Goal: Transaction & Acquisition: Obtain resource

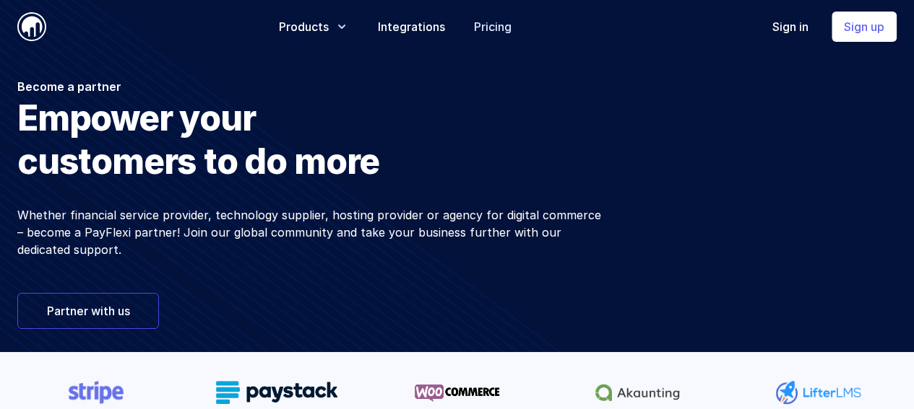
click at [511, 24] on link "Pricing" at bounding box center [493, 26] width 38 height 17
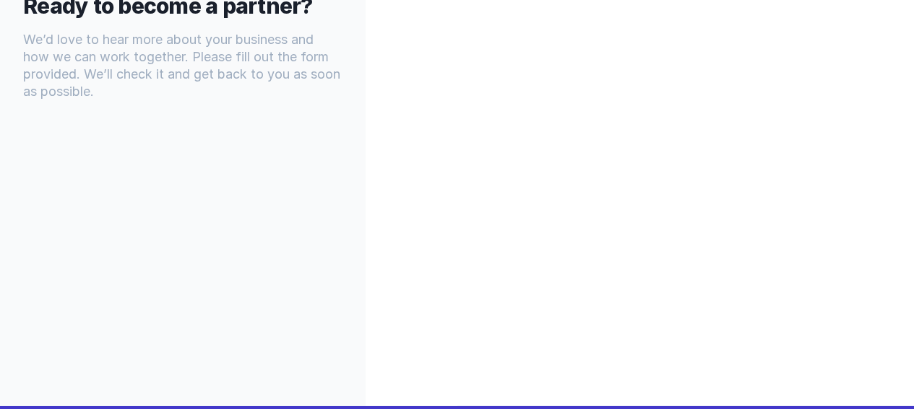
scroll to position [1083, 0]
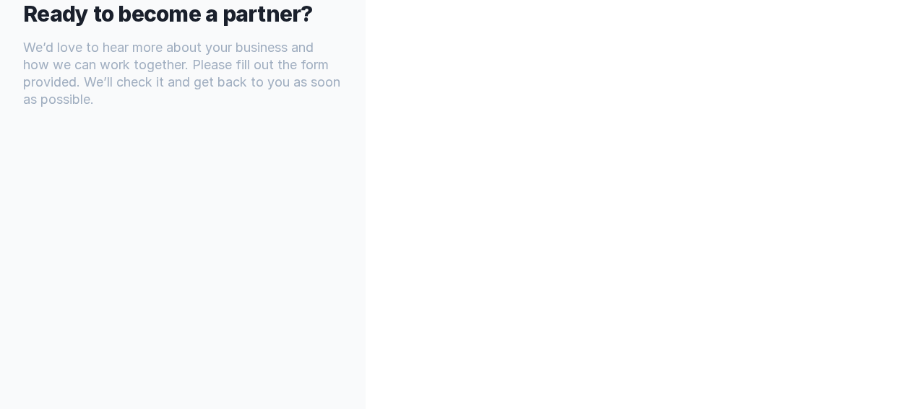
click at [347, 256] on div "Ready to become a partner? We’d love to hear more about your business and how w…" at bounding box center [182, 171] width 365 height 485
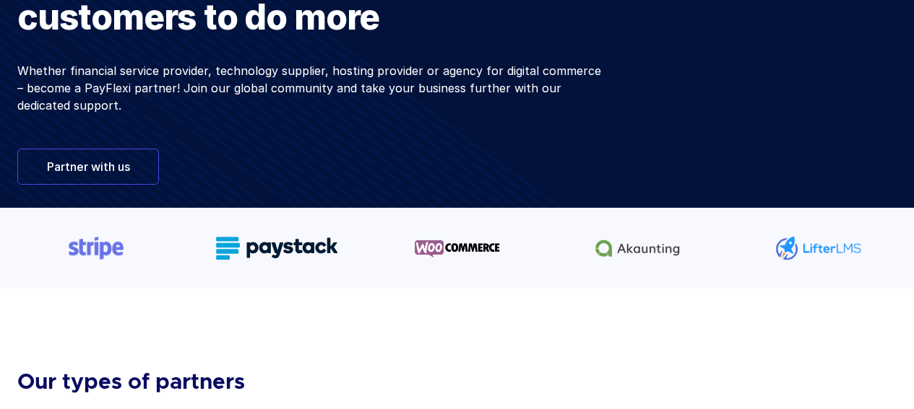
scroll to position [0, 0]
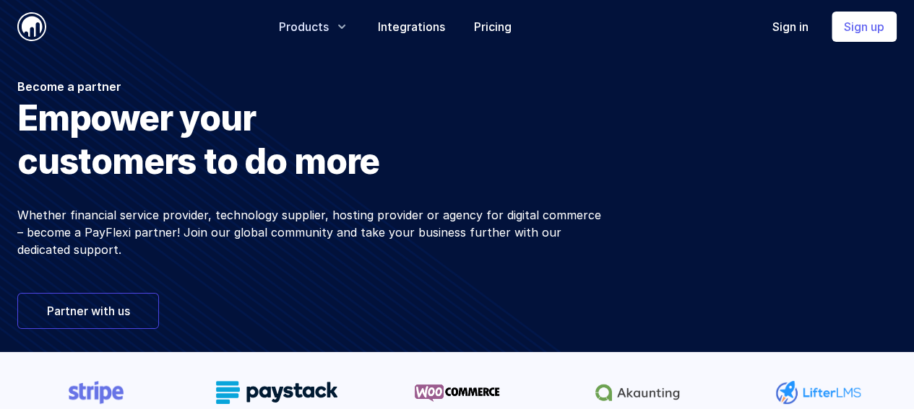
click at [349, 28] on icon "button" at bounding box center [341, 26] width 14 height 14
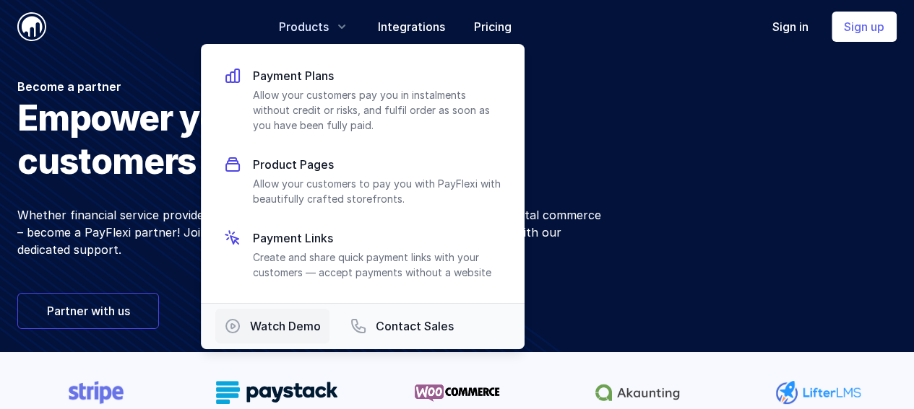
click at [261, 324] on span "Watch Demo" at bounding box center [285, 326] width 71 height 17
click at [622, 107] on div "Become a partner Empower your customers to do more Whether financial service pr…" at bounding box center [457, 202] width 914 height 299
